Goal: Transaction & Acquisition: Download file/media

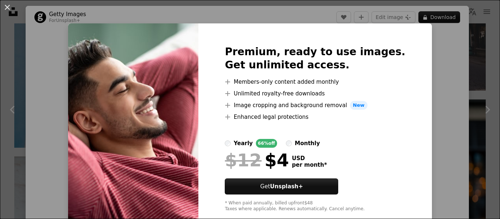
click at [415, 57] on div "An X shape Premium, ready to use images. Get unlimited access. A plus sign Memb…" at bounding box center [250, 109] width 500 height 219
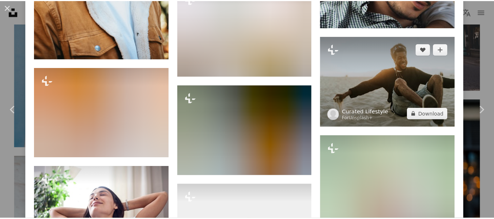
scroll to position [3023, 0]
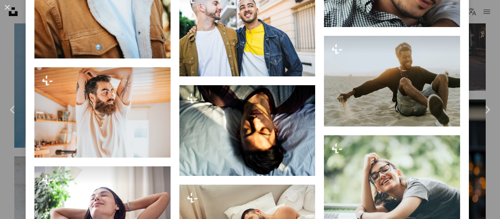
click at [483, 66] on div "An X shape Chevron left Chevron right Getty Images For Unsplash+ A heart A plus…" at bounding box center [250, 109] width 500 height 219
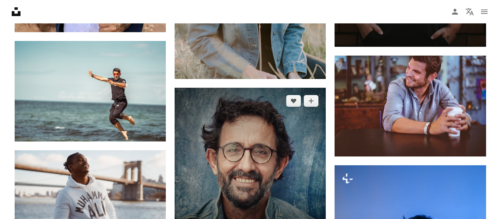
scroll to position [4557, 0]
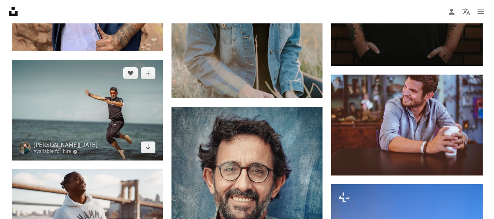
click at [118, 91] on img at bounding box center [87, 110] width 151 height 101
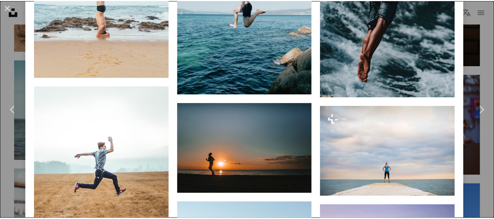
scroll to position [2521, 0]
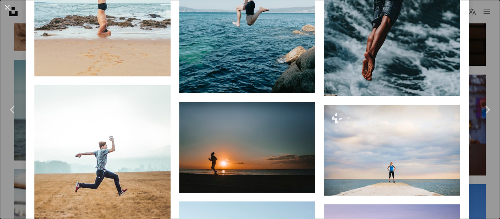
click at [486, 56] on div "An X shape Chevron left Chevron right [PERSON_NAME][DATE] Available for hire A …" at bounding box center [250, 109] width 500 height 219
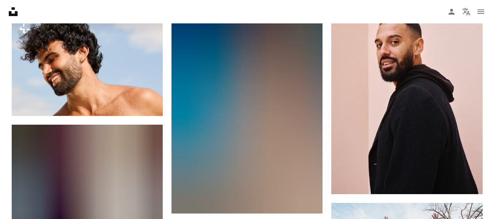
scroll to position [5528, 0]
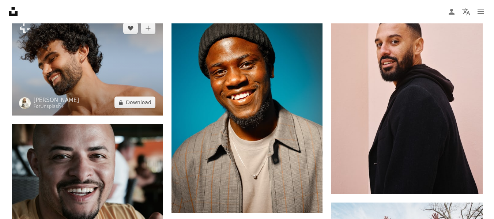
click at [99, 76] on img at bounding box center [87, 65] width 151 height 101
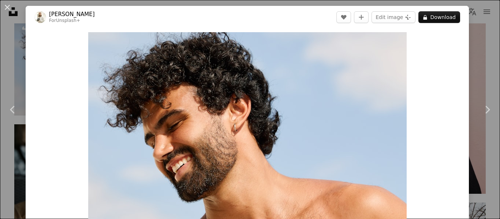
click at [12, 56] on div "An X shape Chevron left Chevron right [PERSON_NAME] For Unsplash+ A heart A plu…" at bounding box center [250, 109] width 500 height 219
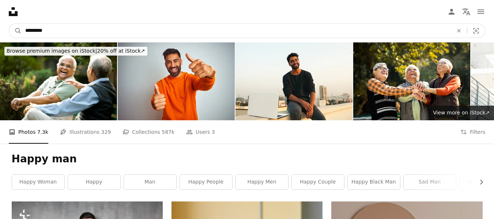
click at [71, 25] on input "*********" at bounding box center [237, 31] width 430 height 14
type input "**********"
click button "A magnifying glass" at bounding box center [15, 31] width 12 height 14
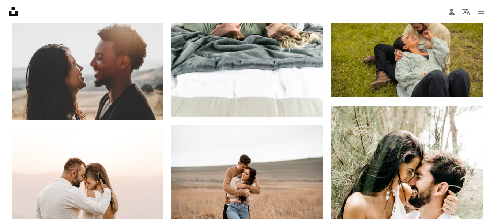
scroll to position [1129, 0]
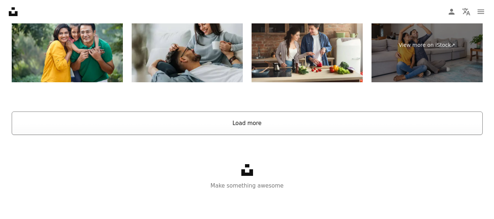
click at [202, 120] on button "Load more" at bounding box center [247, 123] width 471 height 23
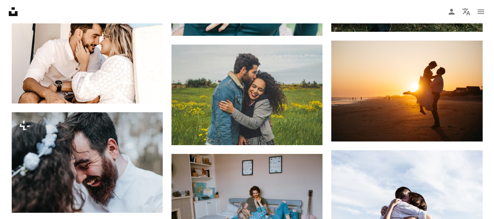
scroll to position [2669, 0]
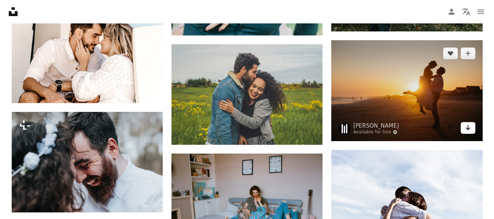
click at [464, 128] on link "Arrow pointing down" at bounding box center [468, 128] width 15 height 12
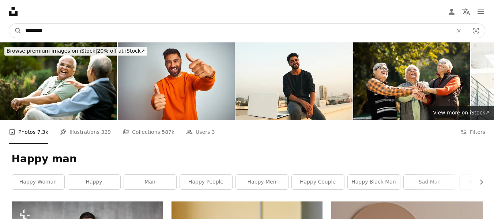
click at [98, 30] on input "*********" at bounding box center [237, 31] width 430 height 14
type input "*"
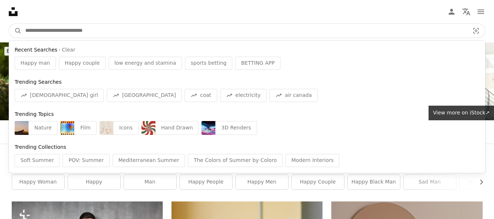
type input "*"
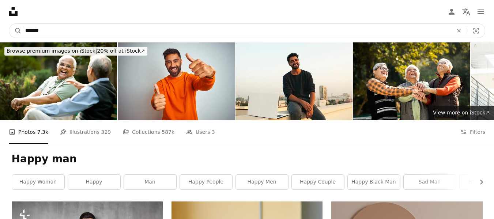
type input "********"
click button "A magnifying glass" at bounding box center [15, 31] width 12 height 14
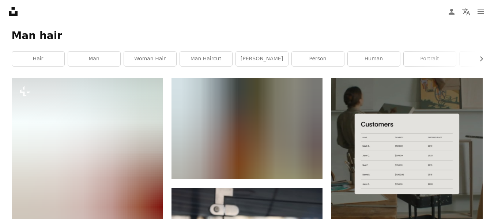
scroll to position [125, 0]
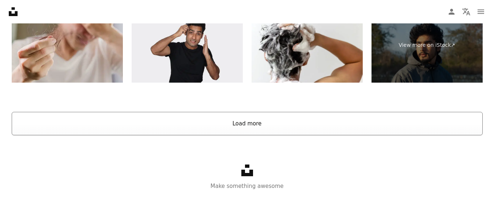
click at [223, 119] on button "Load more" at bounding box center [247, 123] width 471 height 23
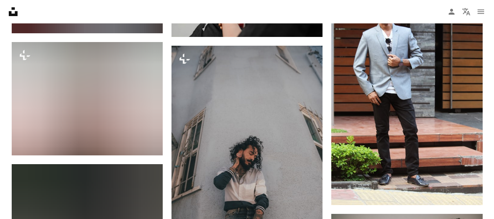
scroll to position [2926, 0]
